Goal: Information Seeking & Learning: Learn about a topic

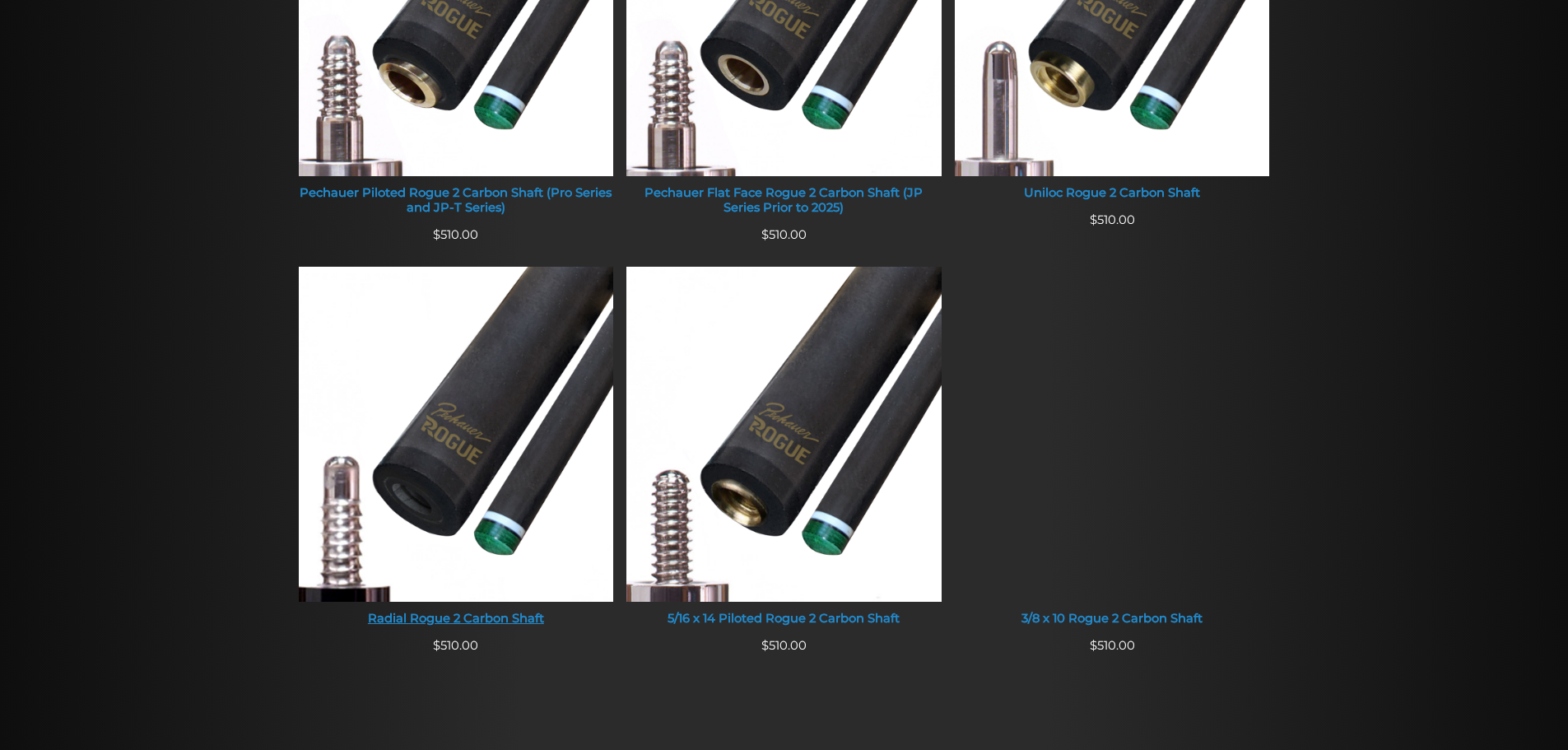
scroll to position [871, 0]
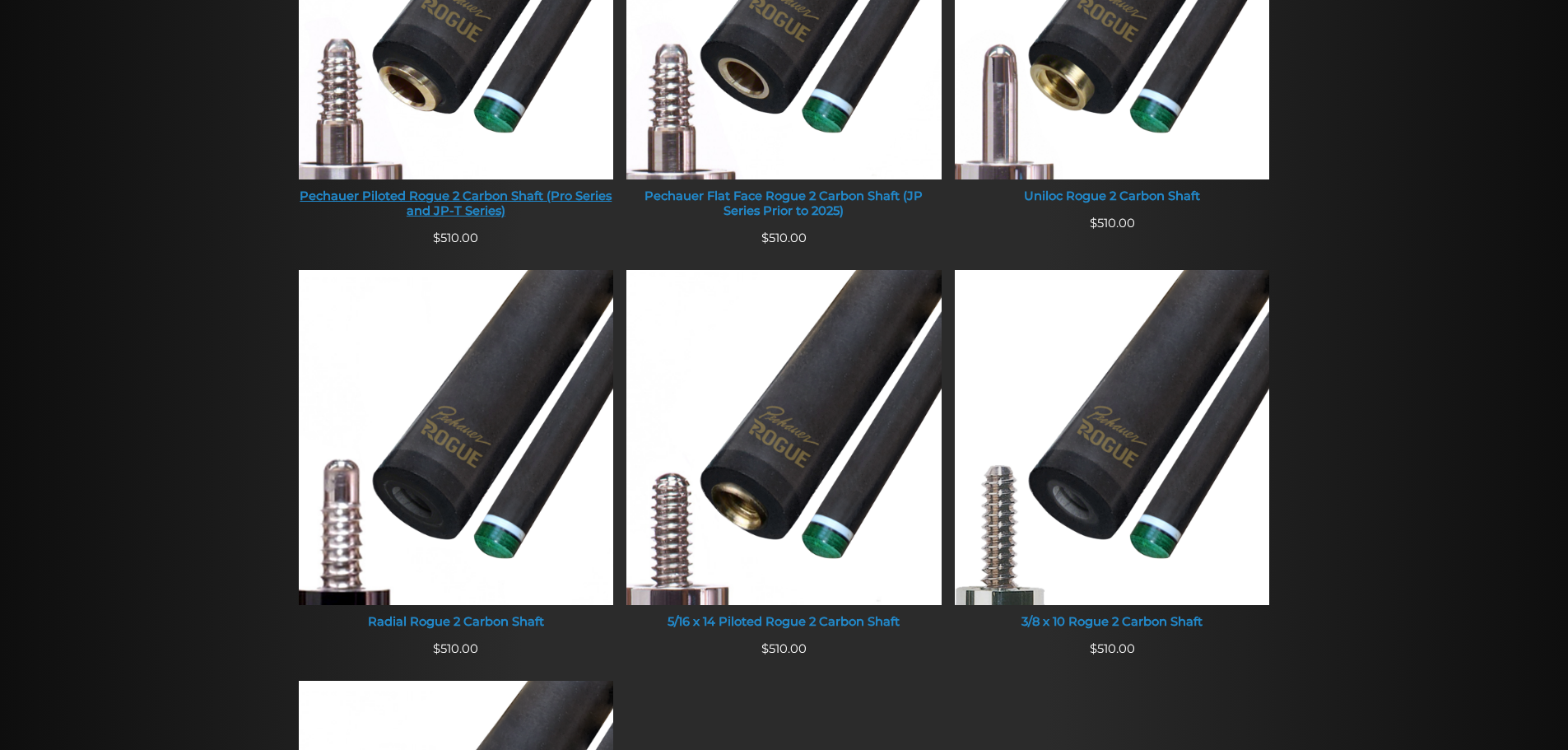
click at [486, 55] on img at bounding box center [456, 12] width 315 height 335
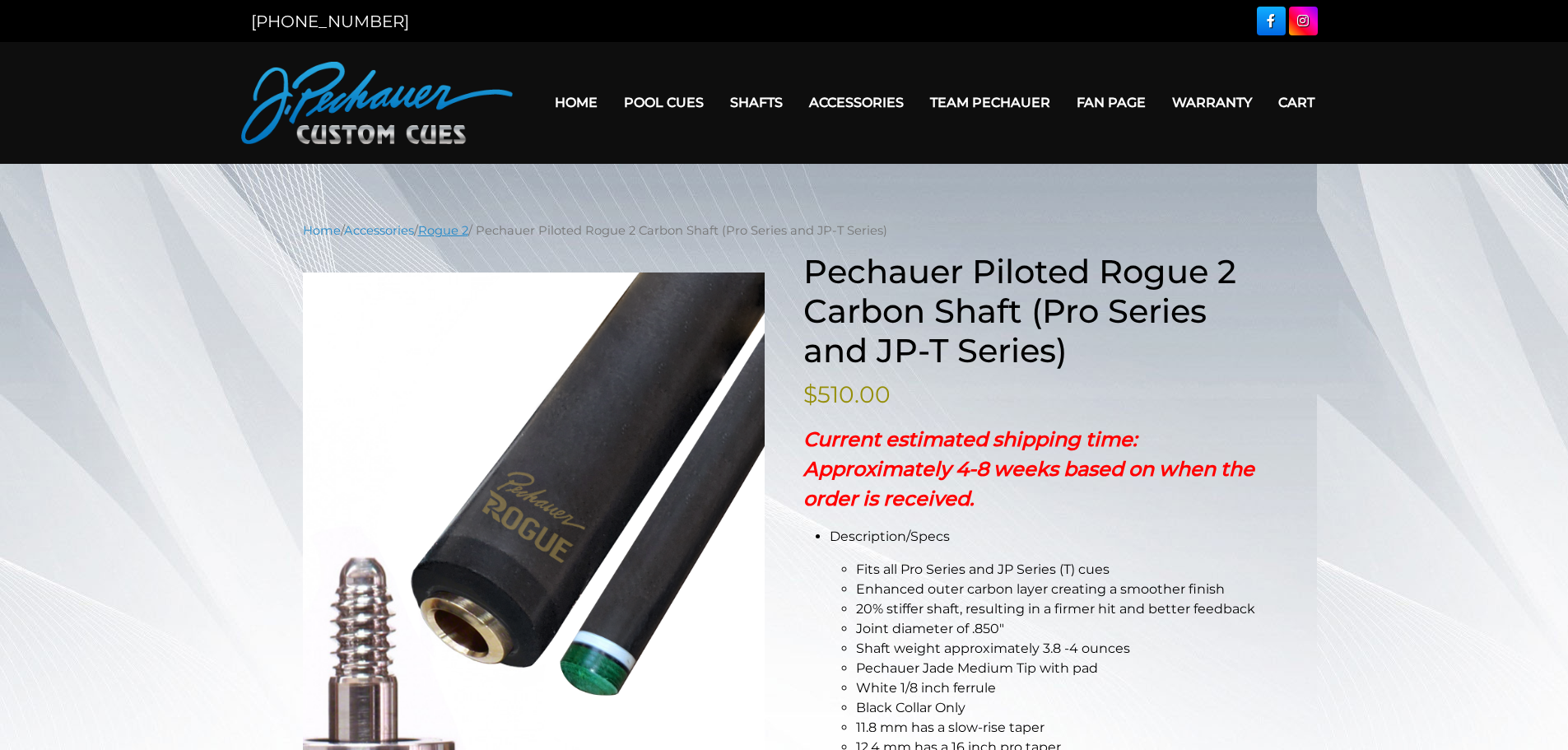
click at [459, 224] on link "Rogue 2" at bounding box center [443, 230] width 50 height 15
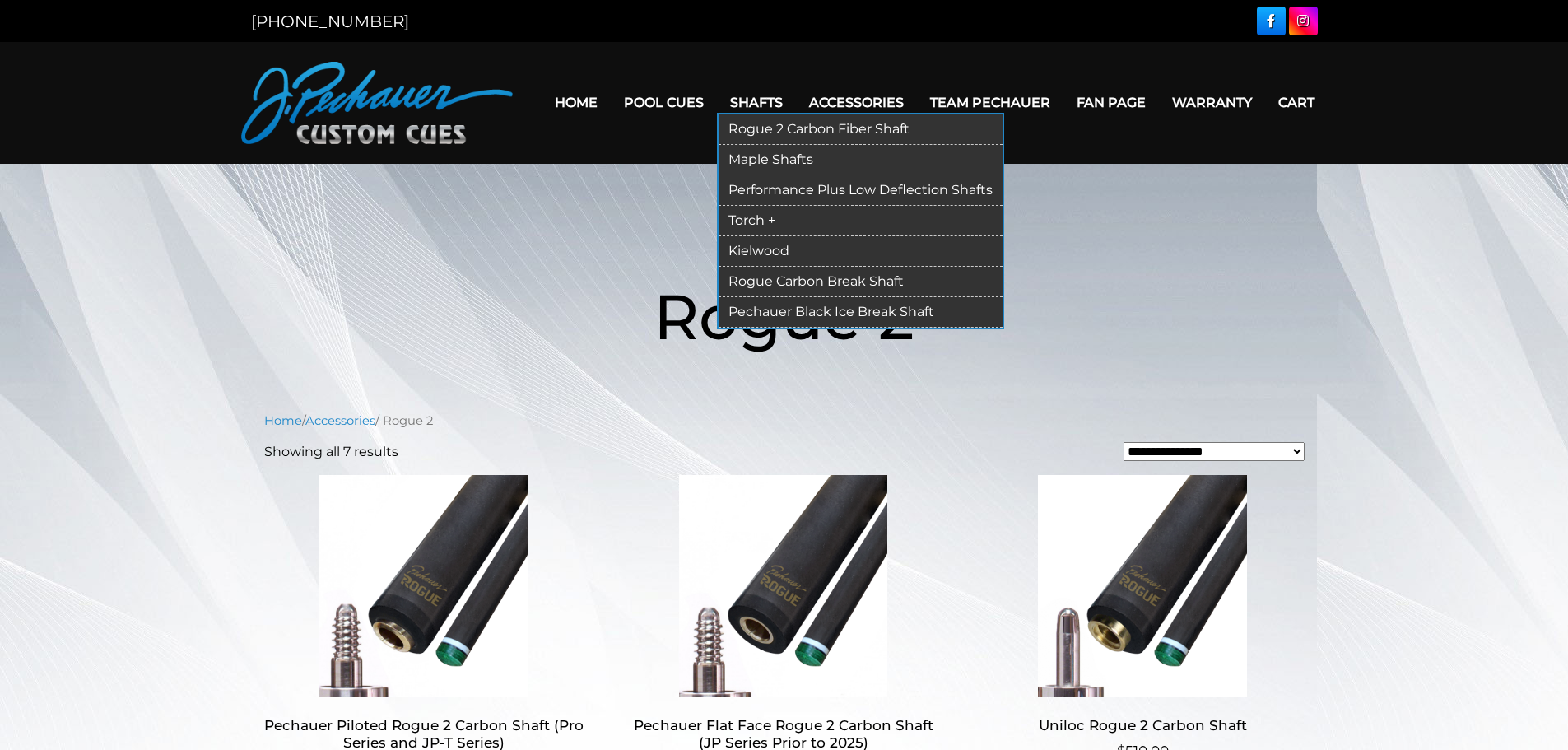
drag, startPoint x: 773, startPoint y: 278, endPoint x: 794, endPoint y: 286, distance: 22.5
click at [794, 286] on link "Rogue Carbon Break Shaft" at bounding box center [860, 282] width 284 height 30
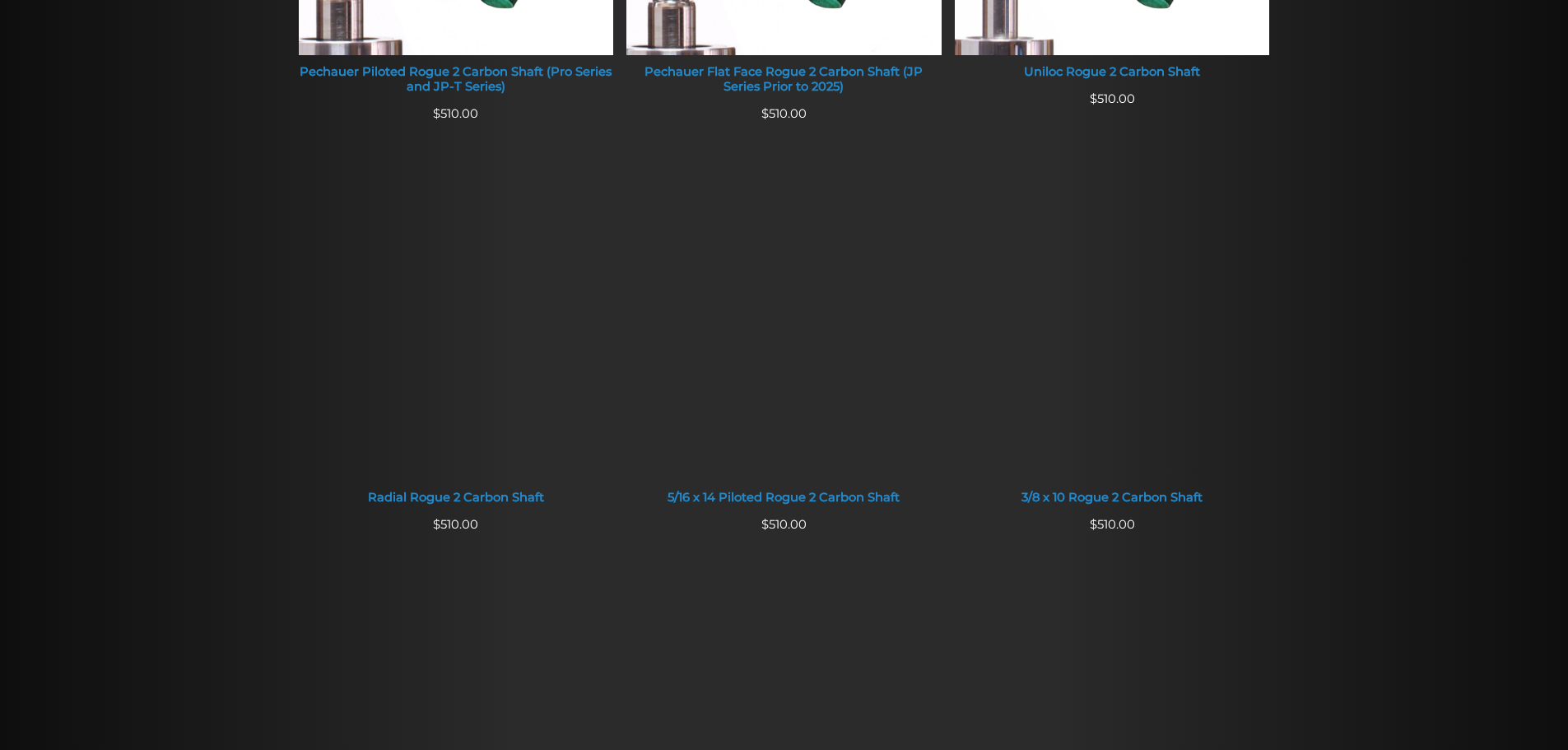
scroll to position [1014, 0]
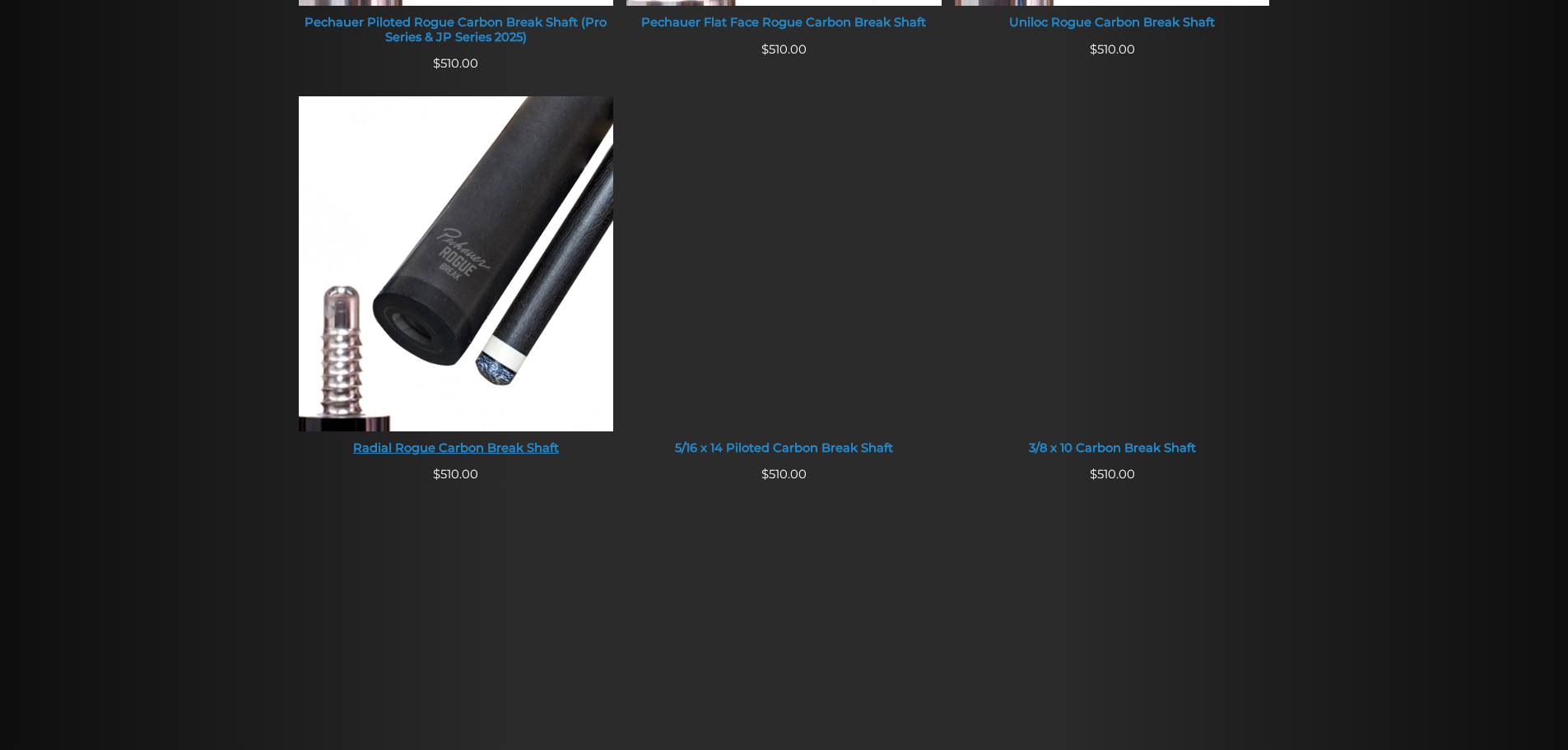
scroll to position [981, 0]
